Goal: Information Seeking & Learning: Compare options

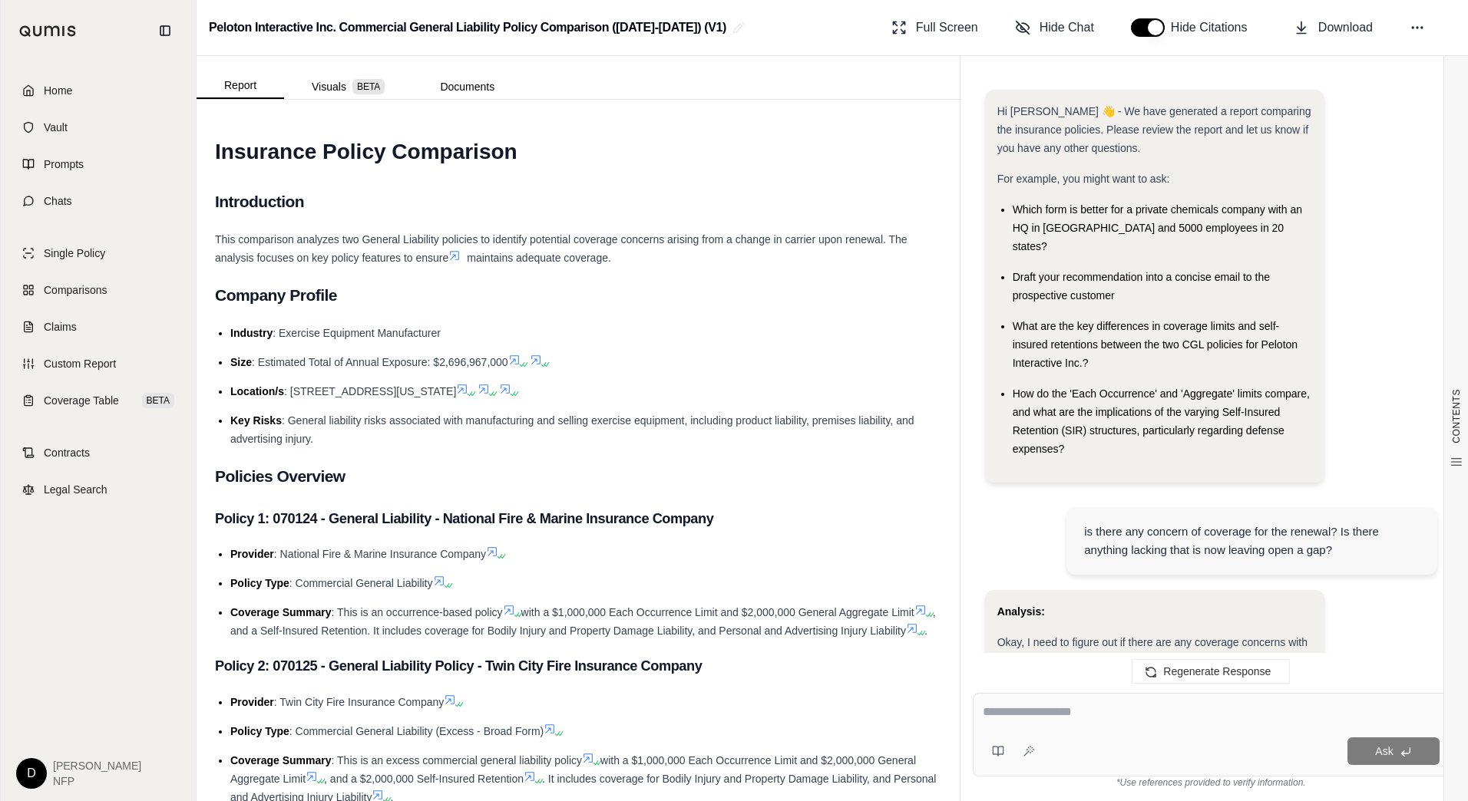
scroll to position [6978, 0]
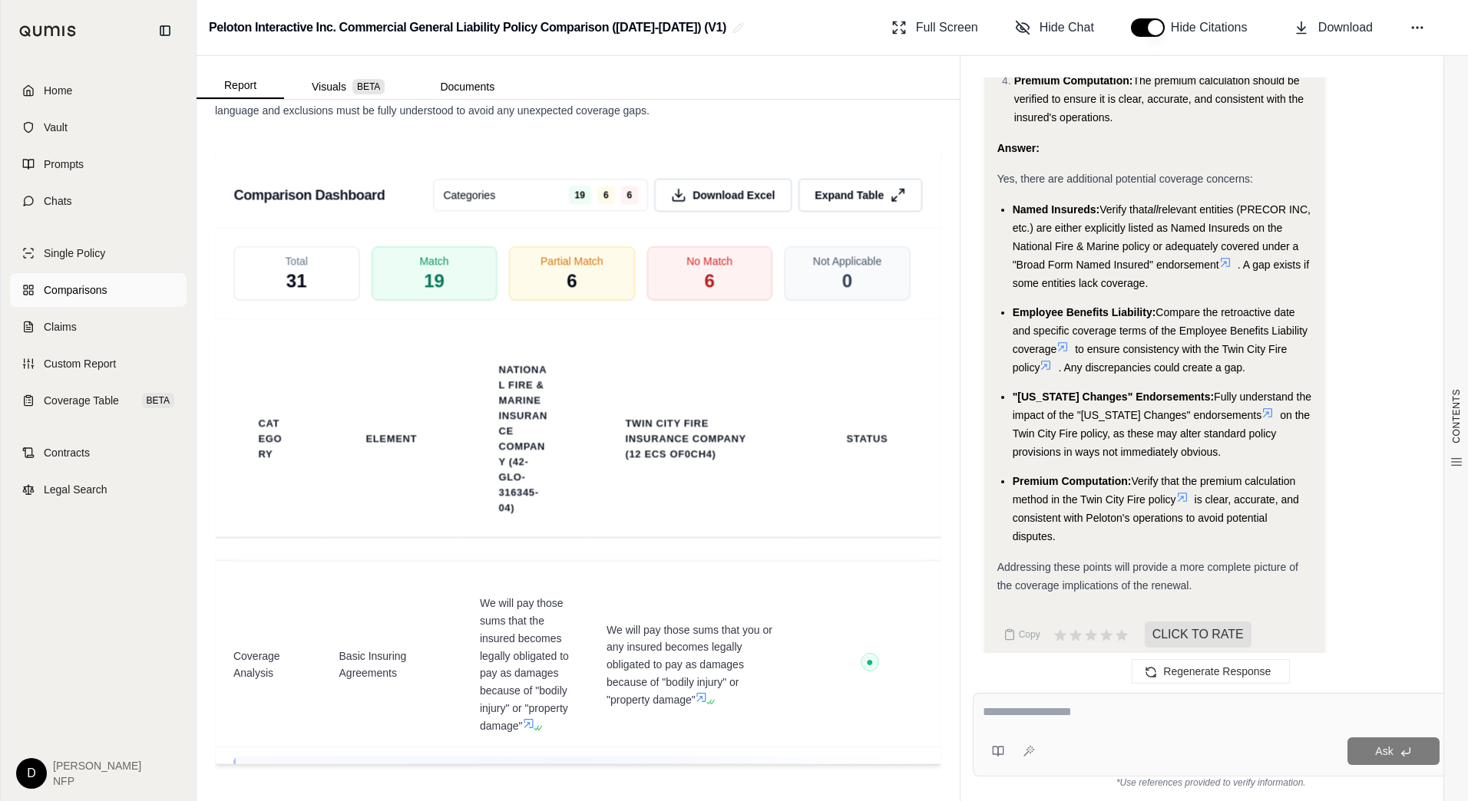
click at [53, 293] on span "Comparisons" at bounding box center [75, 290] width 63 height 15
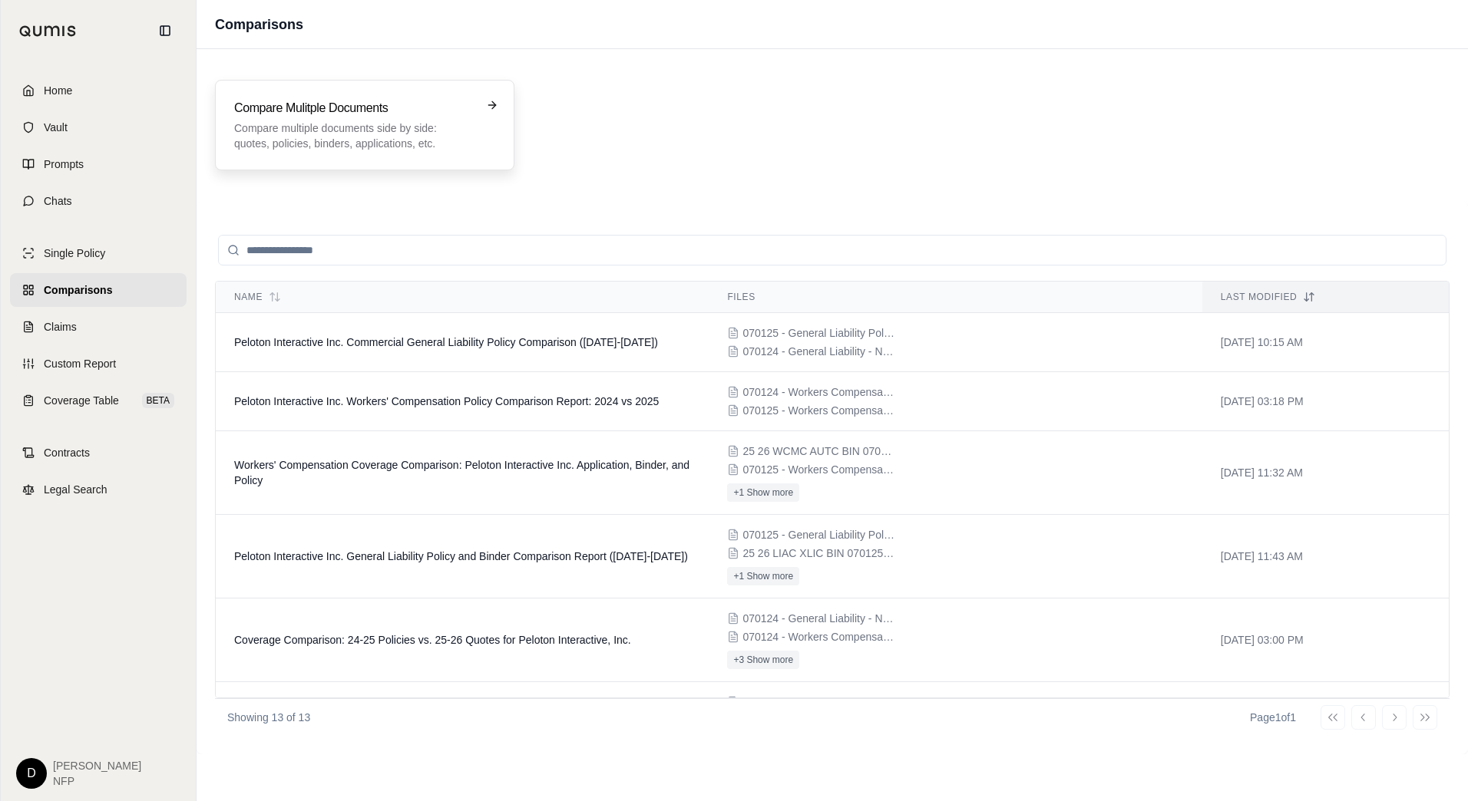
click at [334, 115] on h3 "Compare Mulitple Documents" at bounding box center [354, 108] width 240 height 18
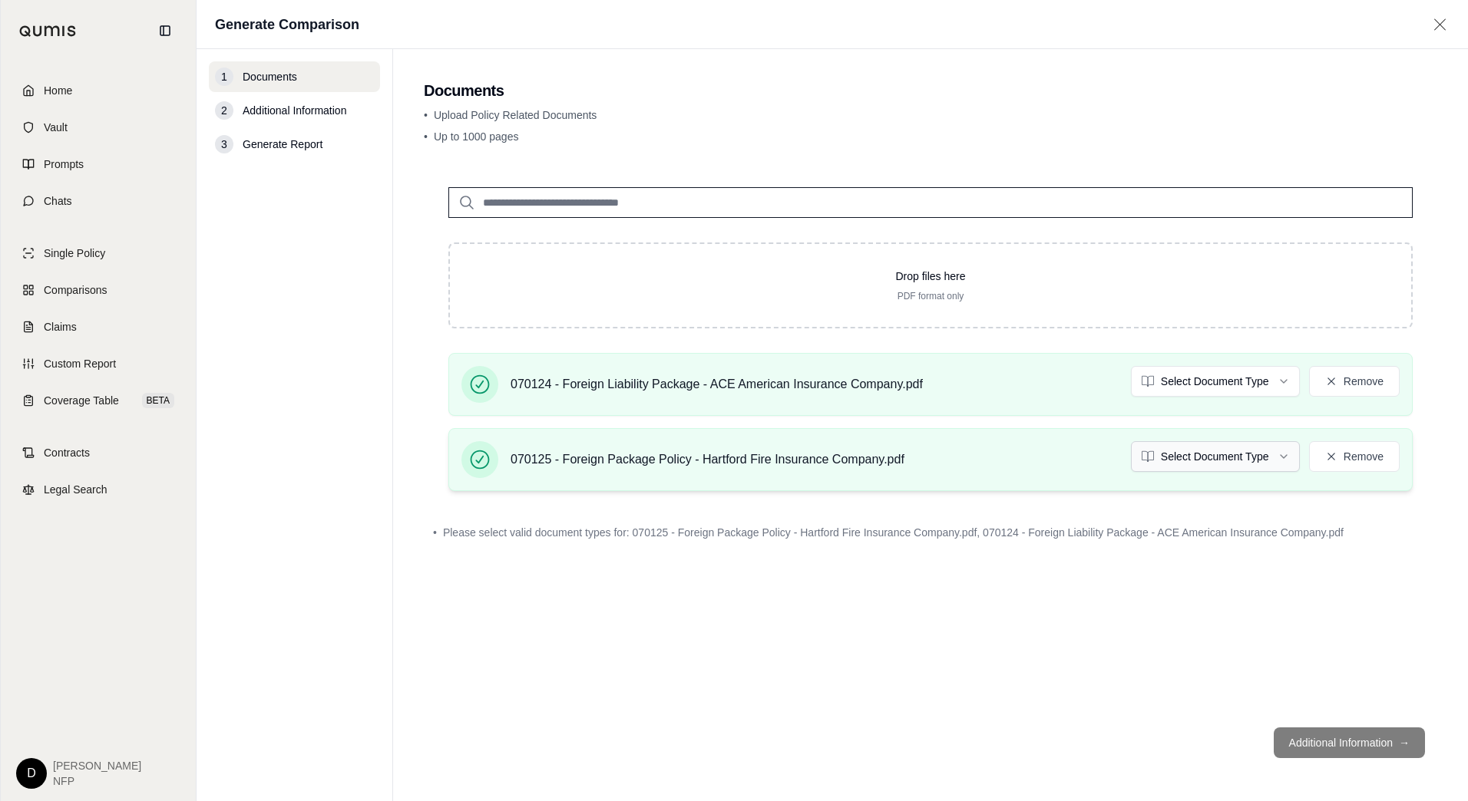
click at [1188, 449] on html "Home Vault Prompts Chats Single Policy Comparisons Claims Custom Report Coverag…" at bounding box center [734, 400] width 1468 height 801
click at [1216, 396] on html "Home Vault Prompts Chats Single Policy Comparisons Claims Custom Report Coverag…" at bounding box center [734, 400] width 1468 height 801
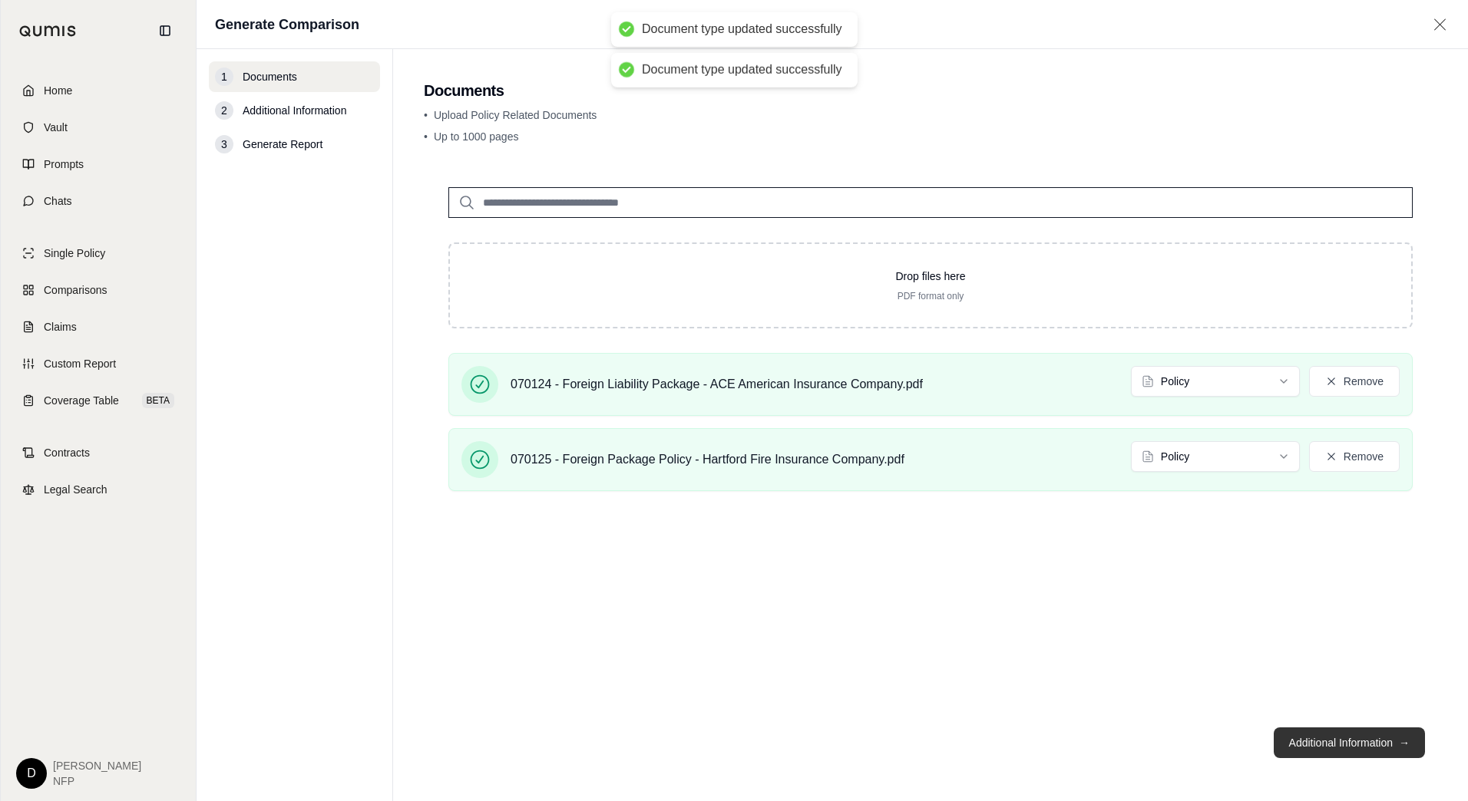
click at [1349, 754] on button "Additional Information →" at bounding box center [1349, 743] width 151 height 31
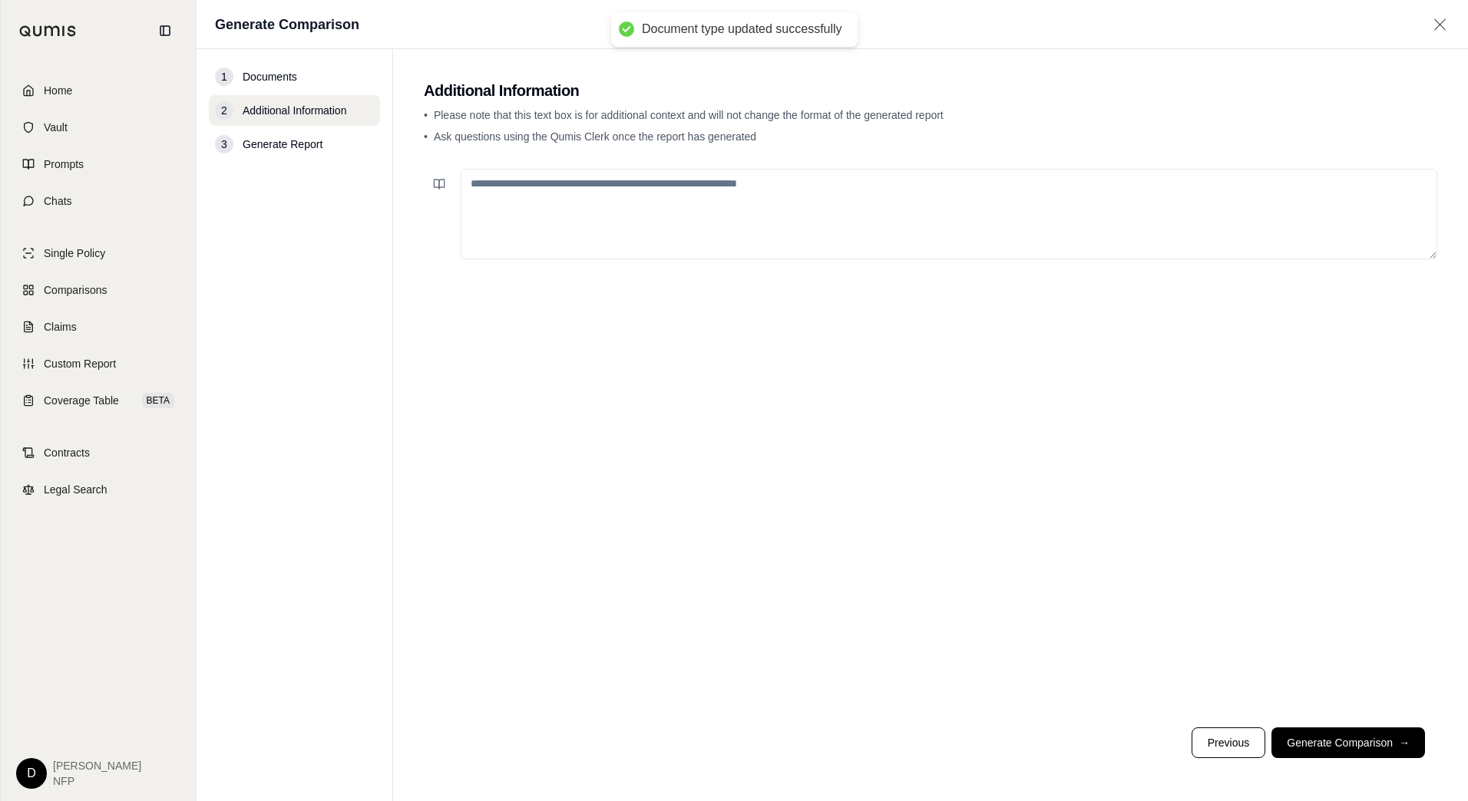
click at [580, 230] on textarea at bounding box center [949, 214] width 976 height 91
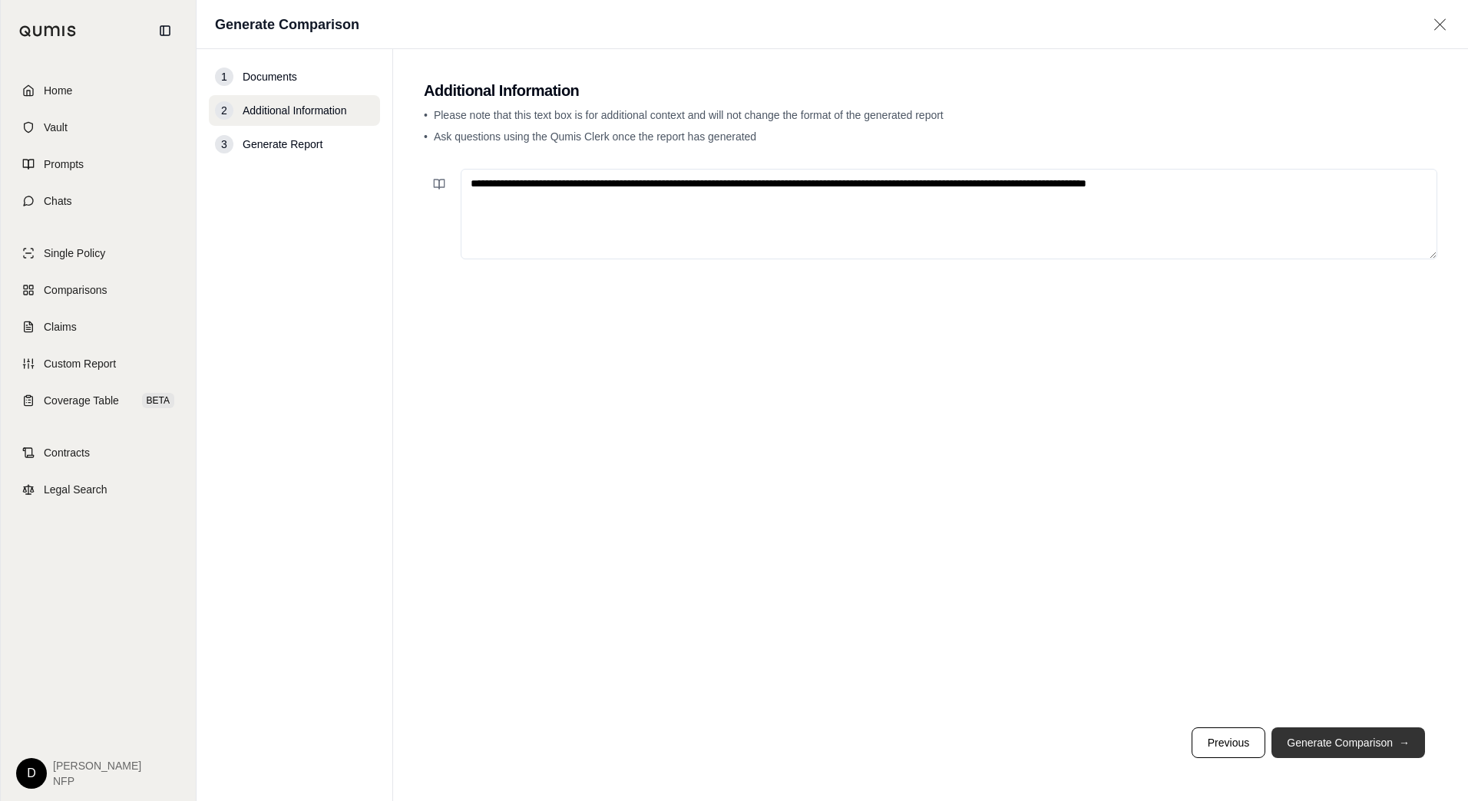
type textarea "**********"
click at [1343, 742] on button "Generate Comparison →" at bounding box center [1348, 743] width 154 height 31
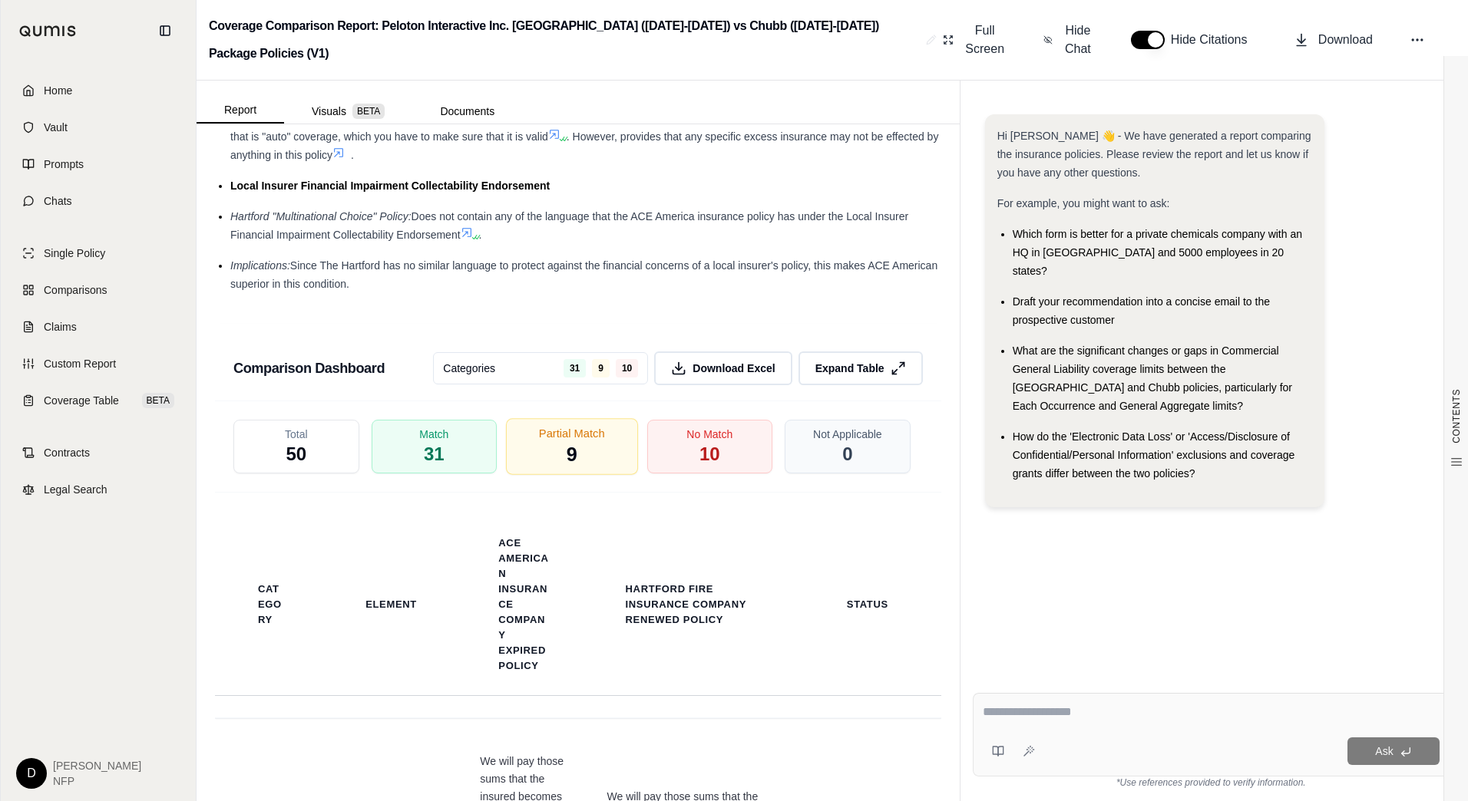
scroll to position [3346, 0]
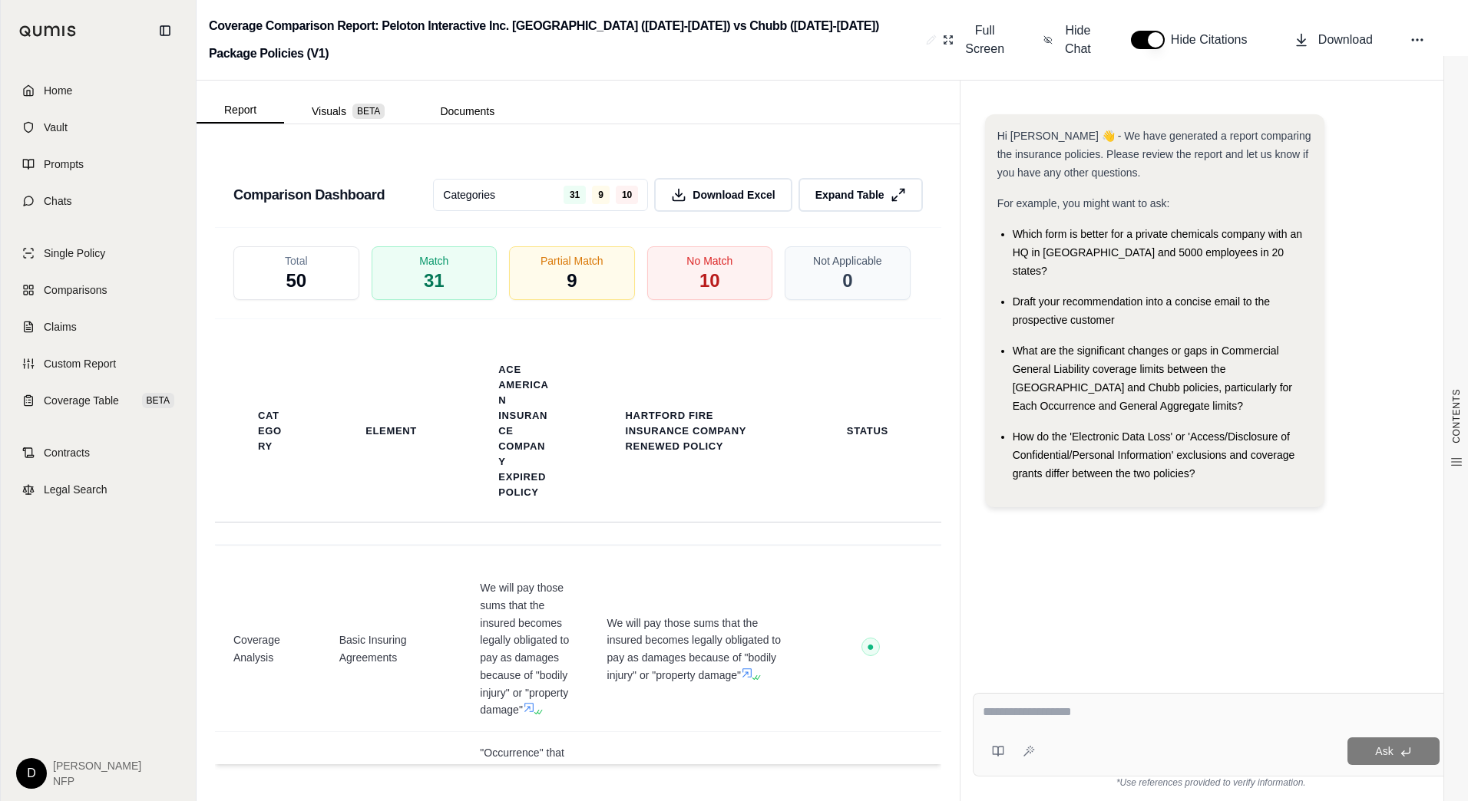
drag, startPoint x: 738, startPoint y: 196, endPoint x: 759, endPoint y: 236, distance: 46.0
click at [738, 196] on span "Download Excel" at bounding box center [733, 194] width 82 height 15
